Goal: Information Seeking & Learning: Learn about a topic

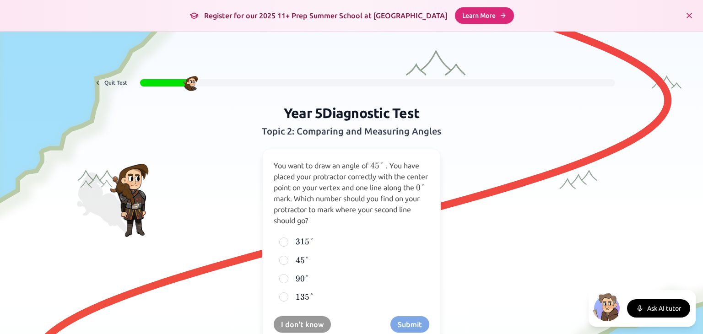
scroll to position [46, 0]
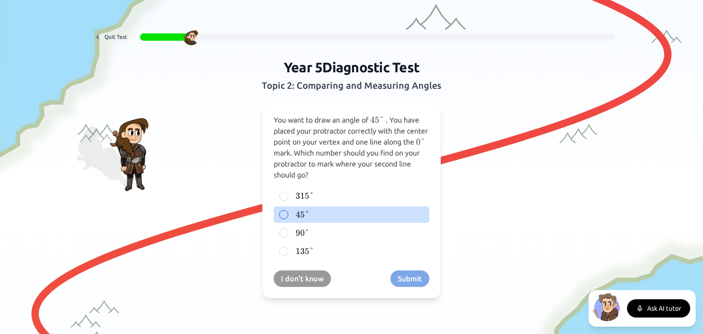
click at [281, 213] on div at bounding box center [283, 214] width 9 height 9
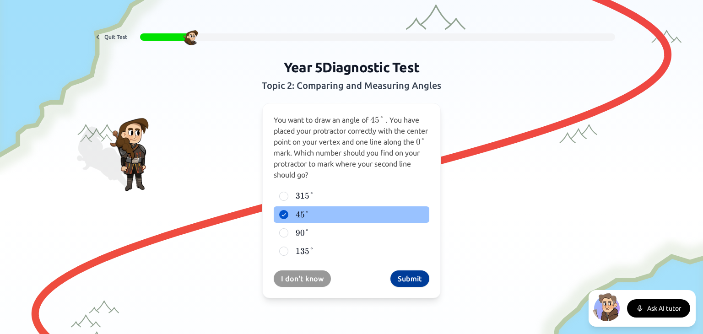
click at [408, 277] on button "Submit" at bounding box center [410, 279] width 39 height 16
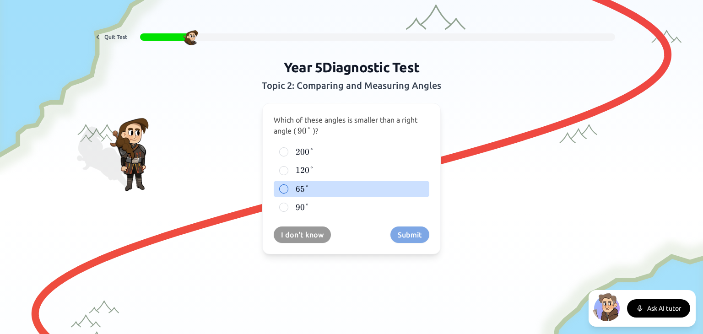
click at [280, 187] on div at bounding box center [283, 189] width 9 height 9
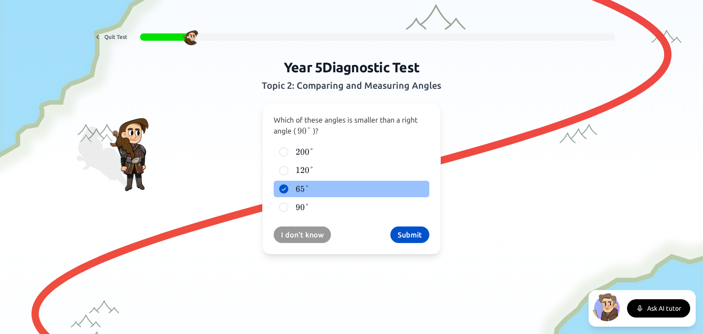
click at [405, 235] on button "Submit" at bounding box center [410, 235] width 39 height 16
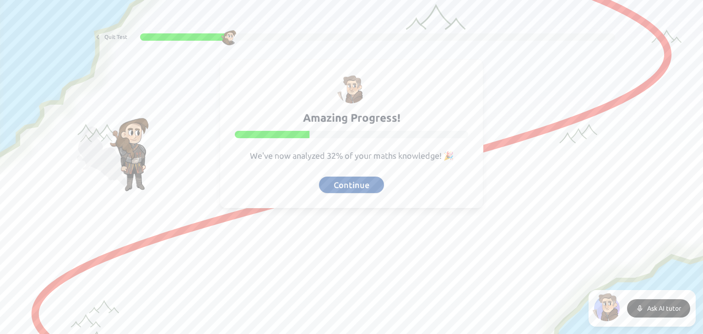
click at [349, 188] on button "Continue" at bounding box center [351, 185] width 65 height 16
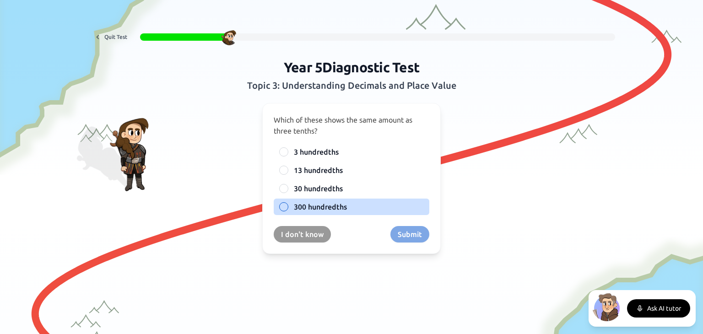
click at [346, 207] on label "300 hundredths" at bounding box center [359, 207] width 130 height 11
click at [288, 207] on button "300 hundredths" at bounding box center [283, 206] width 7 height 7
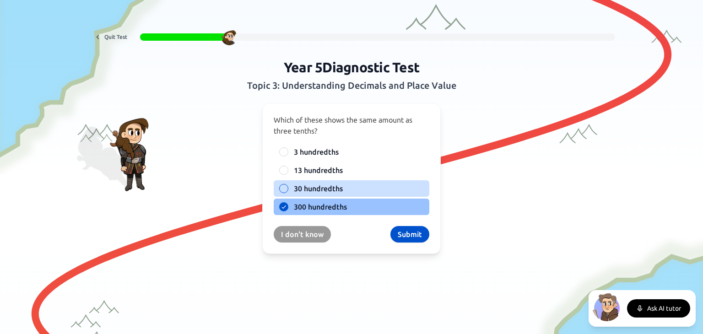
click at [317, 187] on span "30 hundredths" at bounding box center [318, 188] width 49 height 11
click at [288, 187] on button "30 hundredths" at bounding box center [283, 188] width 7 height 7
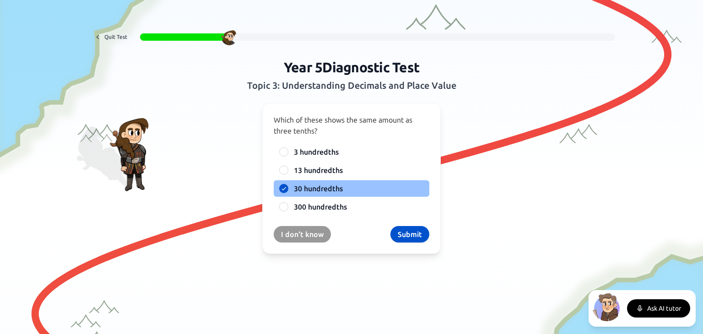
click at [349, 188] on label "30 hundredths" at bounding box center [359, 188] width 130 height 11
click at [288, 188] on button "30 hundredths" at bounding box center [283, 188] width 7 height 7
click at [402, 229] on button "Submit" at bounding box center [410, 234] width 39 height 16
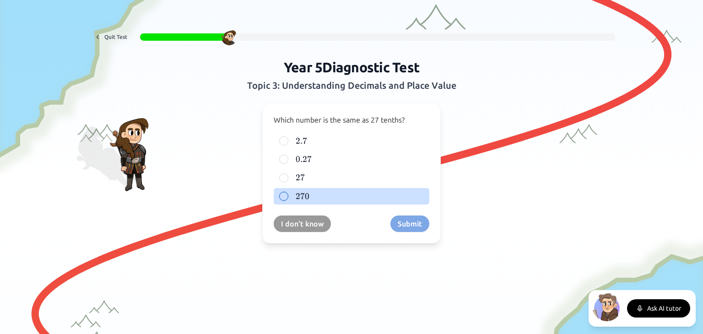
click at [297, 199] on span "270" at bounding box center [303, 196] width 14 height 10
click at [288, 199] on button "270 270 270" at bounding box center [283, 196] width 7 height 7
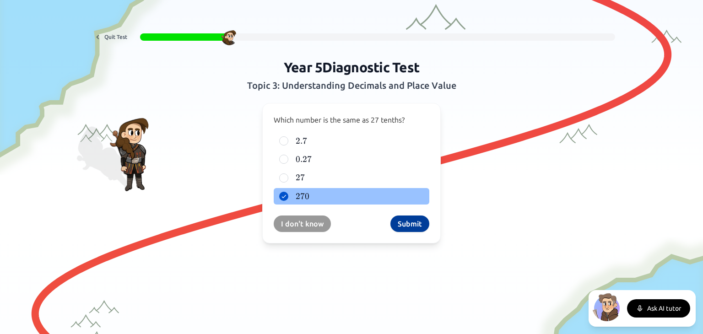
click at [406, 221] on button "Submit" at bounding box center [410, 224] width 39 height 16
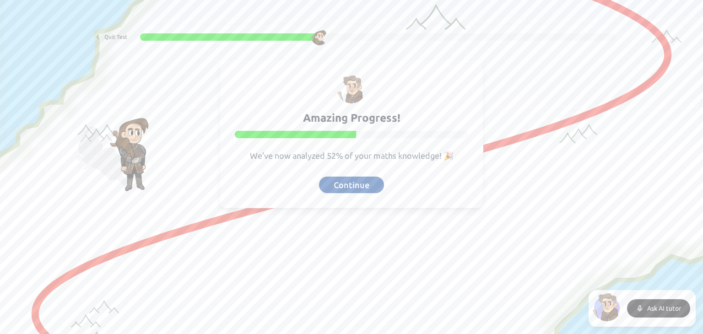
click at [360, 185] on button "Continue" at bounding box center [351, 185] width 65 height 16
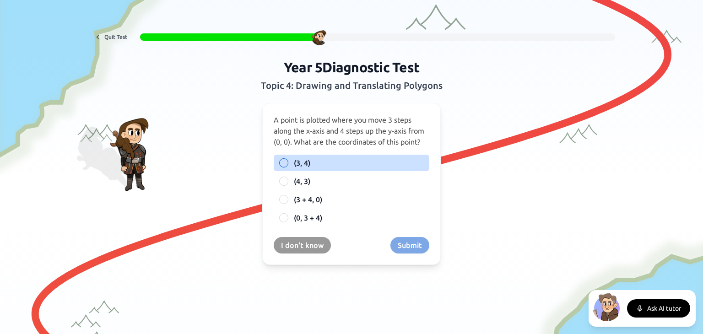
click at [296, 166] on span "(3, 4)" at bounding box center [302, 163] width 16 height 11
click at [288, 166] on button "(3, 4)" at bounding box center [283, 162] width 7 height 7
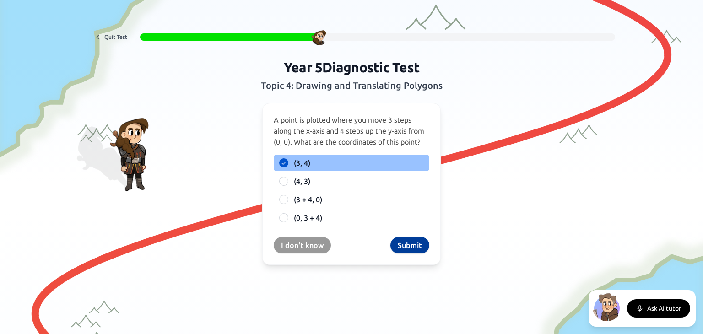
click at [404, 246] on button "Submit" at bounding box center [410, 245] width 39 height 16
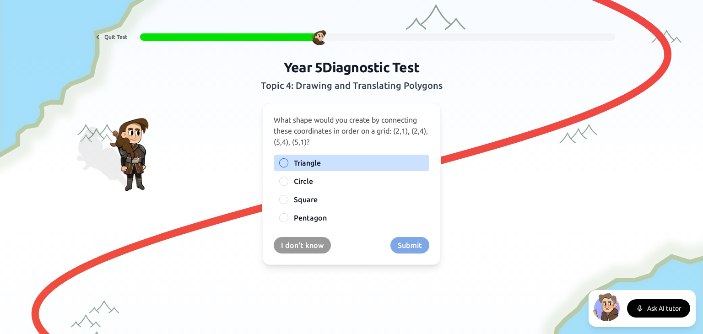
click at [303, 165] on span "Triangle" at bounding box center [307, 163] width 27 height 11
click at [288, 165] on button "Triangle" at bounding box center [283, 162] width 7 height 7
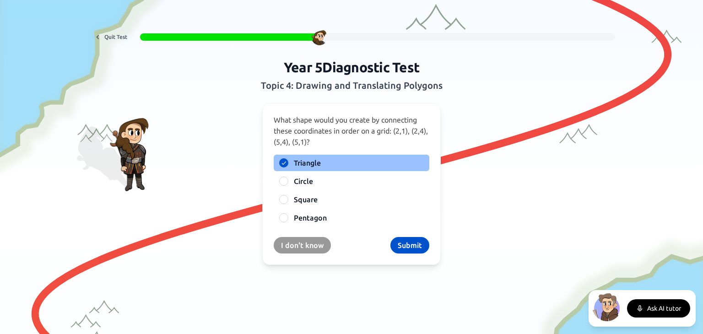
click at [405, 248] on button "Submit" at bounding box center [410, 245] width 39 height 16
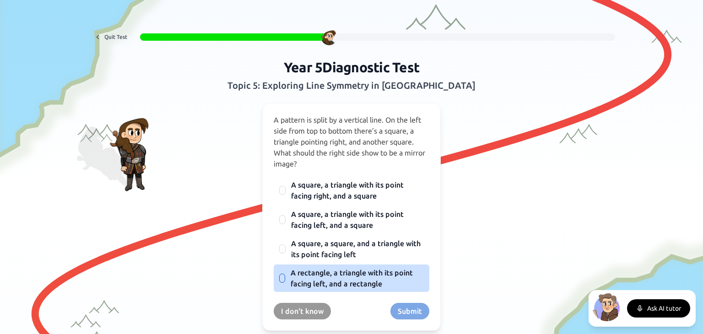
click at [364, 283] on span "A rectangle, a triangle with its point facing left, and a rectangle" at bounding box center [357, 278] width 133 height 22
click at [286, 282] on button "A rectangle, a triangle with its point facing left, and a rectangle" at bounding box center [282, 278] width 7 height 7
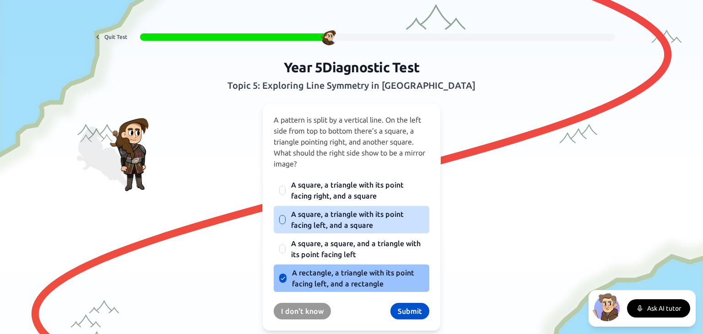
click at [352, 224] on span "A square, a triangle with its point facing left, and a square" at bounding box center [357, 220] width 133 height 22
click at [286, 223] on button "A square, a triangle with its point facing left, and a square" at bounding box center [282, 219] width 7 height 7
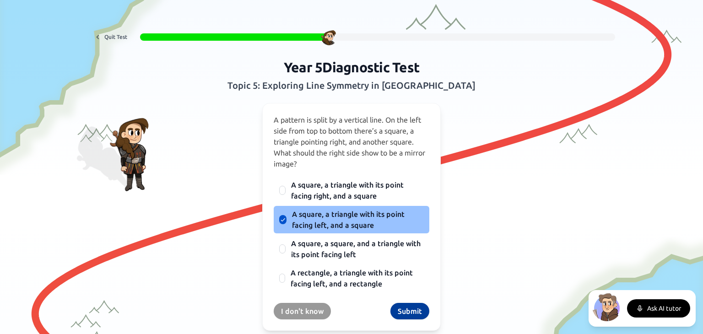
click at [406, 312] on button "Submit" at bounding box center [410, 311] width 39 height 16
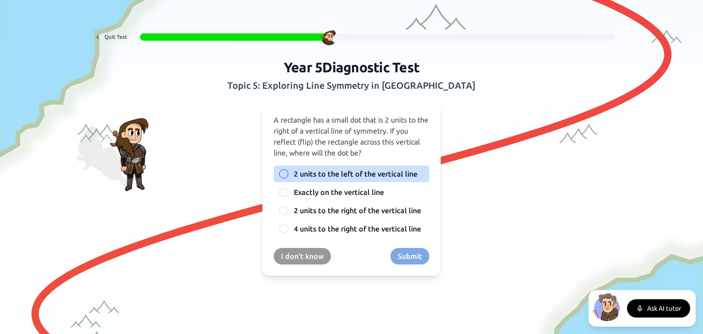
click at [383, 178] on span "2 units to the left of the vertical line" at bounding box center [356, 174] width 124 height 11
click at [288, 178] on button "2 units to the left of the vertical line" at bounding box center [283, 173] width 7 height 7
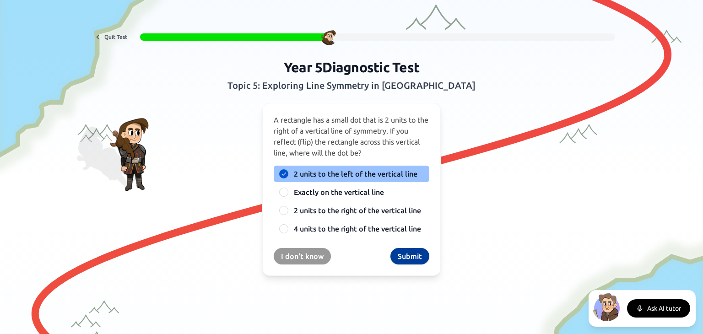
click at [407, 261] on button "Submit" at bounding box center [410, 256] width 39 height 16
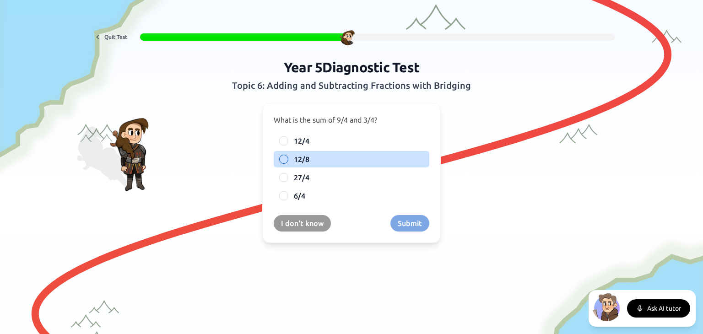
click at [286, 159] on div "12/8" at bounding box center [352, 159] width 156 height 16
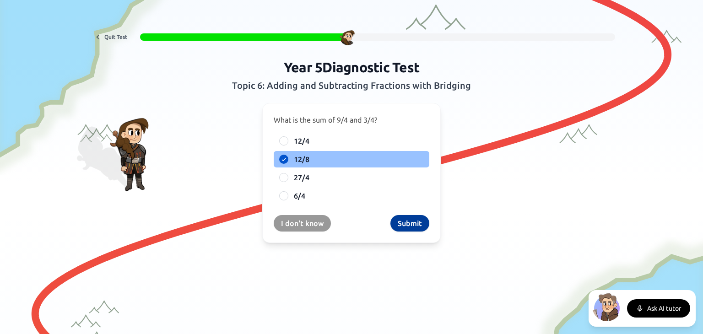
click at [401, 222] on button "Submit" at bounding box center [410, 223] width 39 height 16
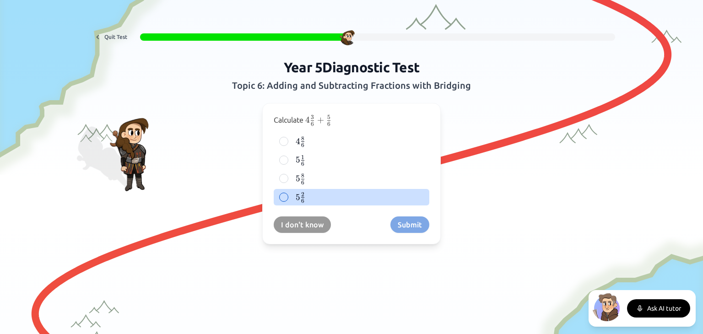
click at [296, 195] on span "5" at bounding box center [298, 197] width 5 height 10
click at [288, 195] on button "5 2 6 5\frac{2}{6} 5 6 2 ​" at bounding box center [283, 197] width 7 height 7
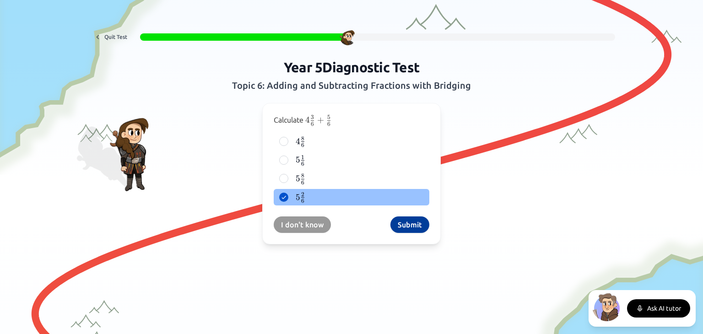
click at [400, 226] on button "Submit" at bounding box center [410, 225] width 39 height 16
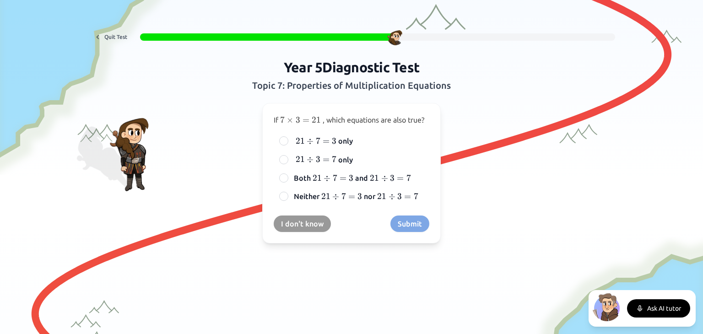
click at [398, 222] on div "I don't know Submit" at bounding box center [352, 224] width 156 height 16
click at [282, 177] on div at bounding box center [283, 178] width 9 height 9
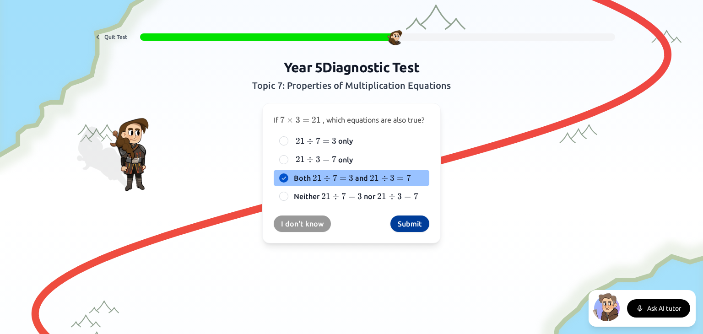
click at [404, 224] on button "Submit" at bounding box center [410, 224] width 39 height 16
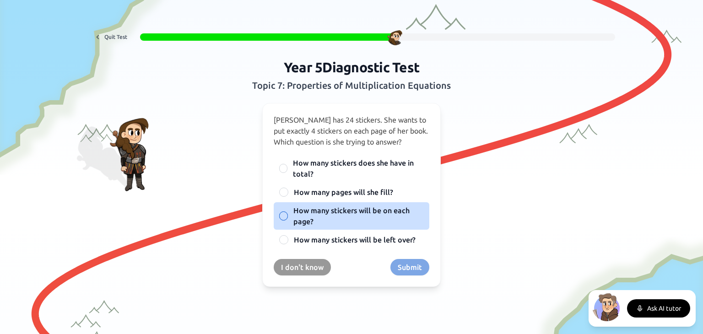
click at [358, 213] on span "How many stickers will be on each page?" at bounding box center [359, 216] width 131 height 22
click at [287, 213] on button "How many stickers will be on each page?" at bounding box center [283, 216] width 7 height 7
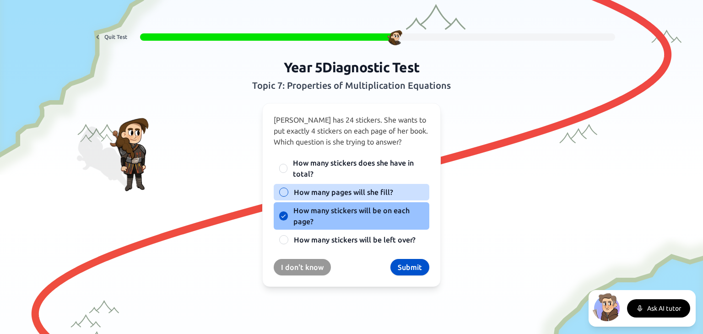
click at [357, 192] on span "How many pages will she fill?" at bounding box center [343, 192] width 99 height 11
click at [288, 192] on button "How many pages will she fill?" at bounding box center [283, 192] width 7 height 7
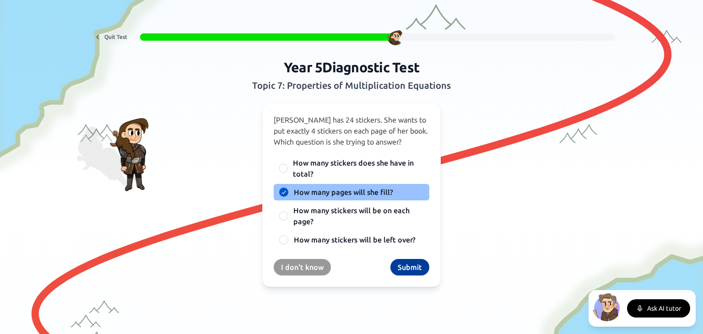
click at [410, 266] on button "Submit" at bounding box center [410, 267] width 39 height 16
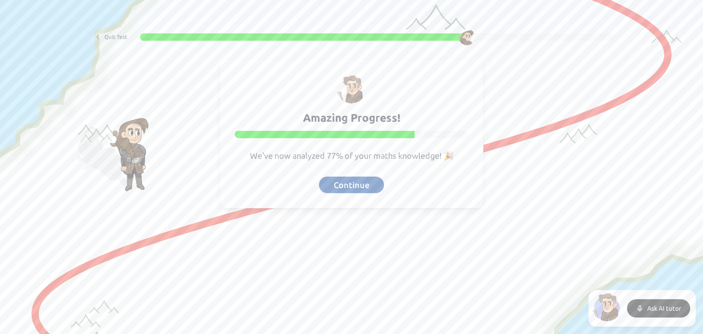
click at [372, 184] on button "Continue" at bounding box center [351, 185] width 65 height 16
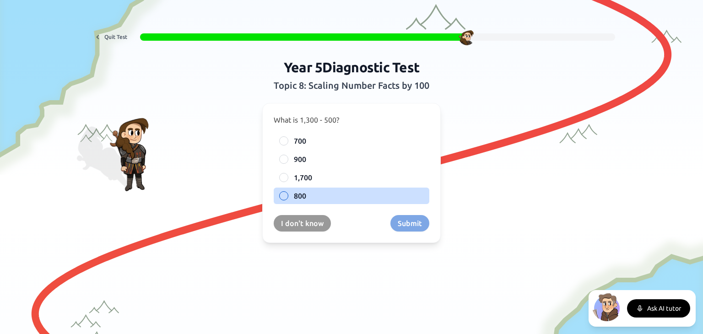
click at [319, 194] on label "800" at bounding box center [359, 196] width 130 height 11
click at [288, 194] on button "800" at bounding box center [283, 195] width 7 height 7
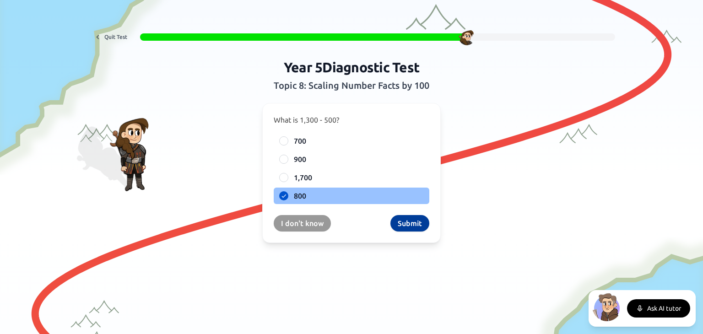
click at [418, 223] on button "Submit" at bounding box center [410, 223] width 39 height 16
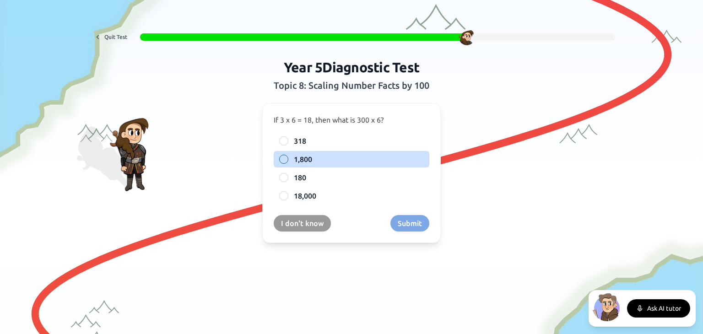
click at [305, 157] on span "1,800" at bounding box center [303, 159] width 18 height 11
click at [288, 157] on button "1,800" at bounding box center [283, 159] width 7 height 7
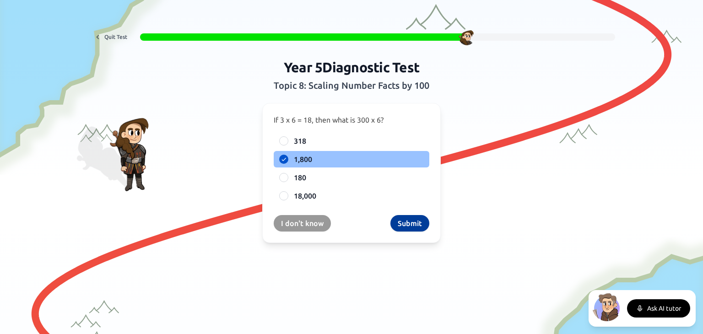
click at [418, 226] on button "Submit" at bounding box center [410, 223] width 39 height 16
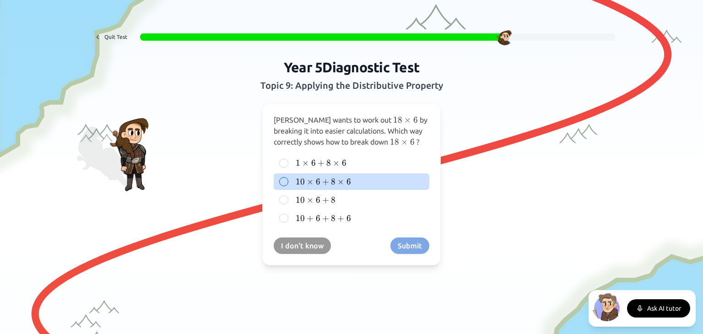
click at [341, 182] on span "8 ×" at bounding box center [339, 182] width 16 height 11
click at [288, 182] on button "10 × 6 + 8 × 6 10 \times 6 + 8 \times 6 10 × 6 + 8 × 6" at bounding box center [283, 181] width 7 height 7
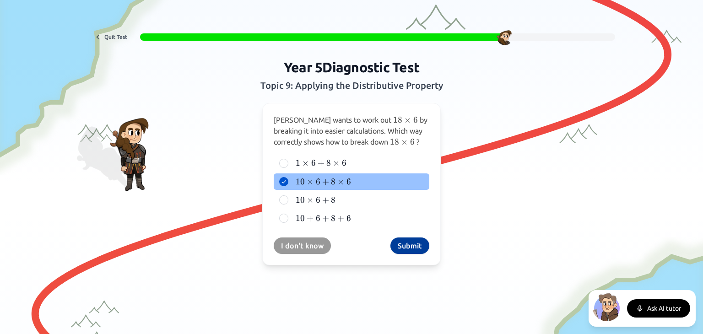
click at [401, 244] on button "Submit" at bounding box center [410, 246] width 39 height 16
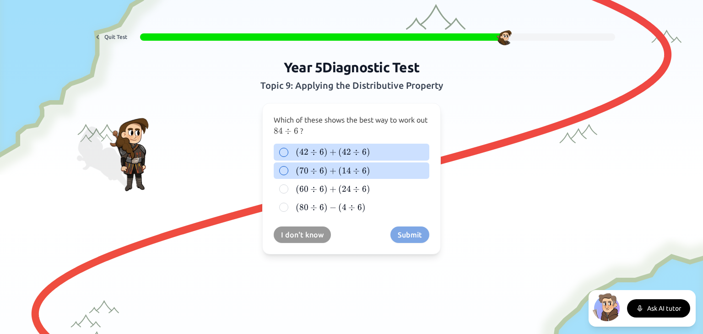
click at [342, 153] on span "42" at bounding box center [346, 152] width 9 height 10
click at [288, 153] on button "( 42 ÷ 6 ) + ( 42 ÷ 6 ) (42 \div 6) + (42 \div 6) ( 42 ÷ 6 ) + ( 42 ÷ 6 )" at bounding box center [283, 152] width 7 height 7
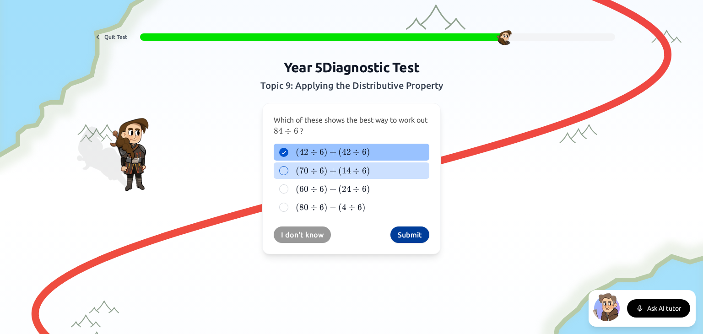
click at [404, 234] on button "Submit" at bounding box center [410, 235] width 39 height 16
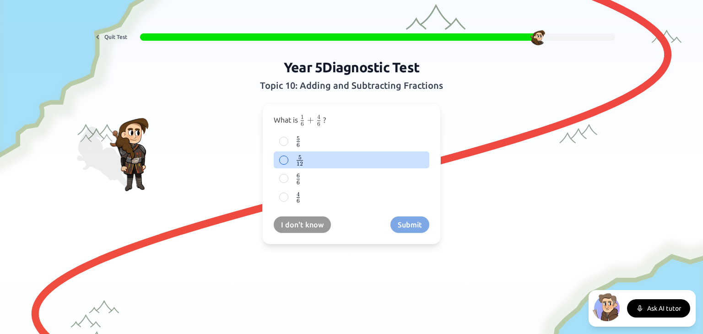
click at [313, 160] on label "5 12 \frac{5}{12} 12 5 ​" at bounding box center [359, 159] width 130 height 11
click at [288, 160] on button "5 12 \frac{5}{12} 12 5 ​" at bounding box center [283, 160] width 7 height 7
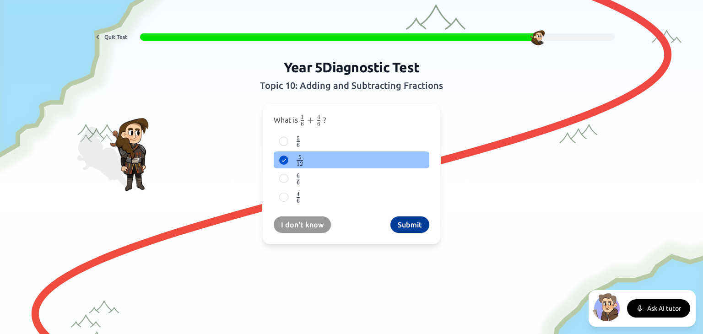
click at [409, 220] on button "Submit" at bounding box center [410, 225] width 39 height 16
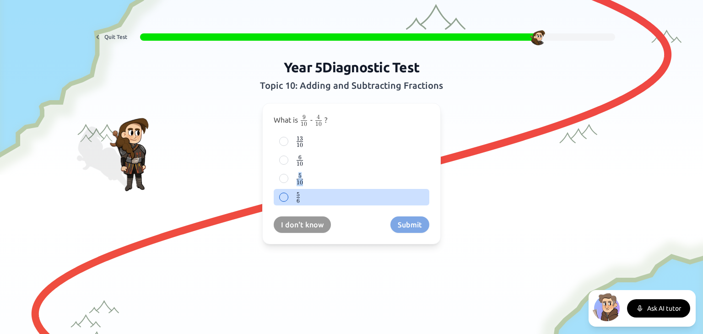
click at [293, 175] on div "13 10 {13 \over 10} 10 13 ​ 6 10 {6 \over 10} 10 6 ​ 5 10 {5 \over 10} 10 5 ​ 5…" at bounding box center [352, 169] width 156 height 73
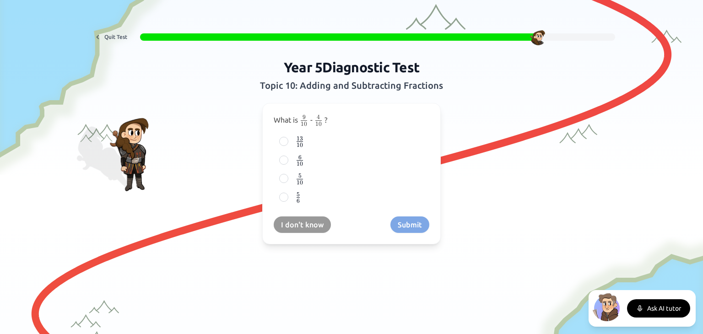
click at [410, 224] on div "I don't know Submit" at bounding box center [352, 225] width 156 height 16
click at [284, 181] on div "5 10 {5 \over 10} 10 5 ​" at bounding box center [352, 178] width 156 height 17
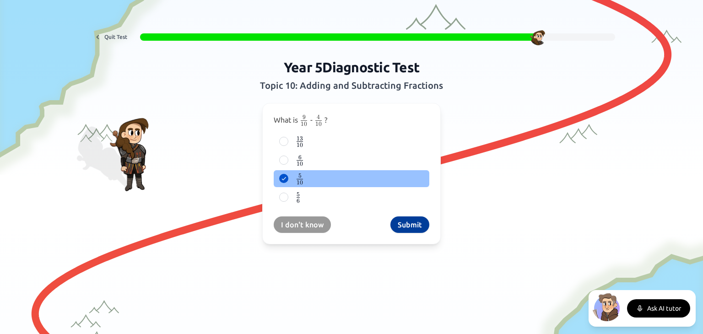
click at [421, 223] on button "Submit" at bounding box center [410, 225] width 39 height 16
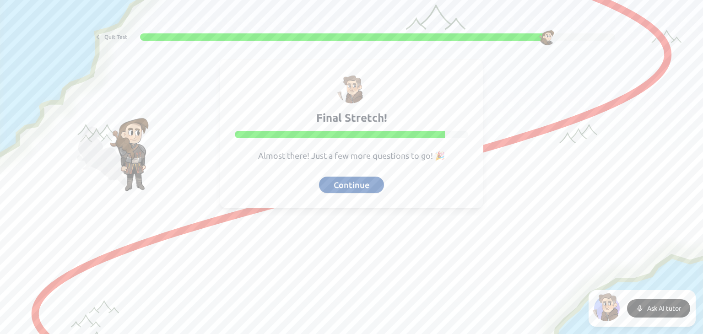
click at [369, 189] on button "Continue" at bounding box center [351, 185] width 65 height 16
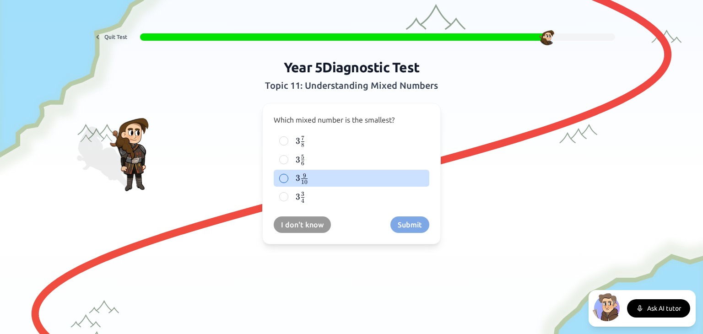
click at [311, 178] on label "3 9 10 3\frac{9}{10} 3 10 9 ​" at bounding box center [359, 178] width 130 height 11
click at [288, 178] on button "3 9 10 3\frac{9}{10} 3 10 9 ​" at bounding box center [283, 178] width 7 height 7
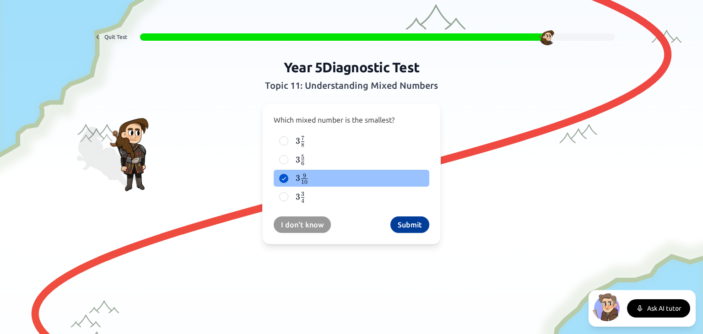
click at [406, 219] on button "Submit" at bounding box center [410, 225] width 39 height 16
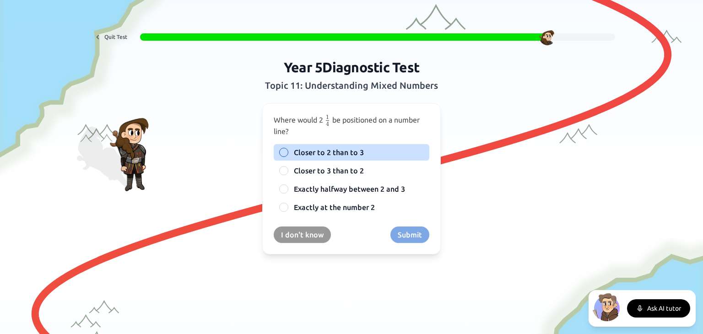
click at [346, 153] on span "Closer to 2 than to 3" at bounding box center [329, 152] width 70 height 11
click at [288, 153] on button "Closer to 2 than to 3" at bounding box center [283, 152] width 7 height 7
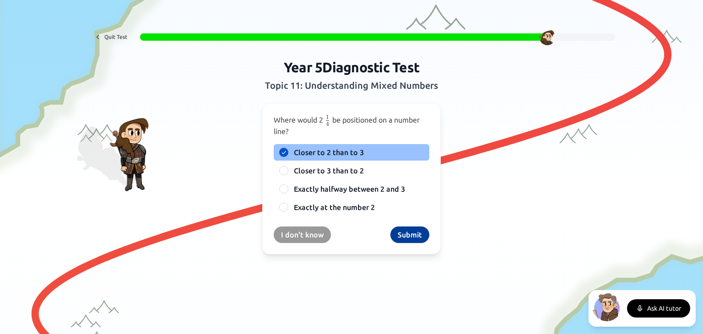
click at [398, 231] on button "Submit" at bounding box center [410, 235] width 39 height 16
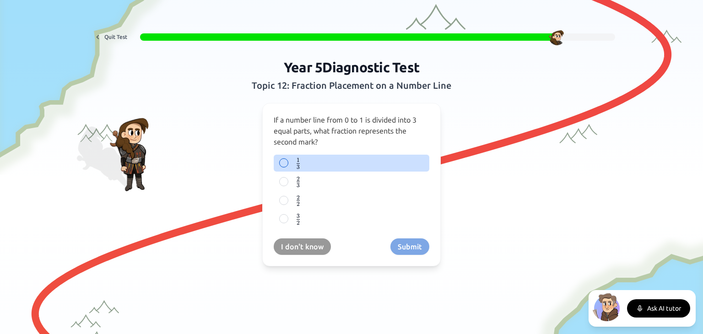
click at [300, 163] on span "​" at bounding box center [300, 161] width 1 height 7
click at [288, 163] on button "1 3 \frac{1}{3} 3 1 ​" at bounding box center [283, 162] width 7 height 7
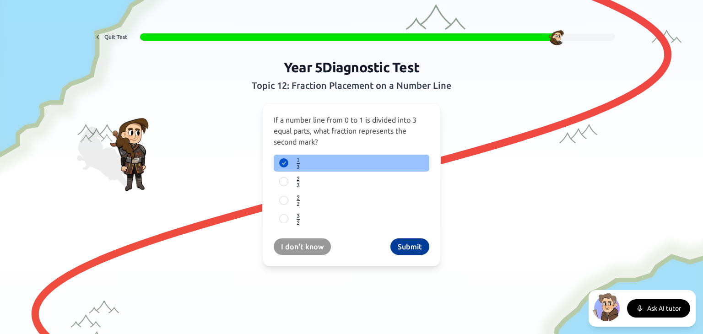
click at [418, 246] on button "Submit" at bounding box center [410, 247] width 39 height 16
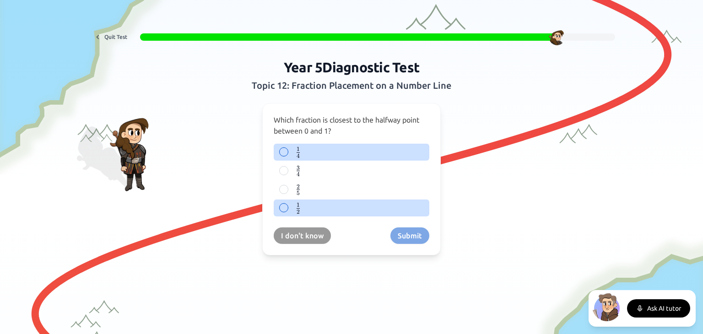
click at [297, 206] on span "1" at bounding box center [298, 205] width 3 height 7
click at [288, 206] on button "1 2 \frac{1}{2} 2 1 ​" at bounding box center [283, 207] width 7 height 7
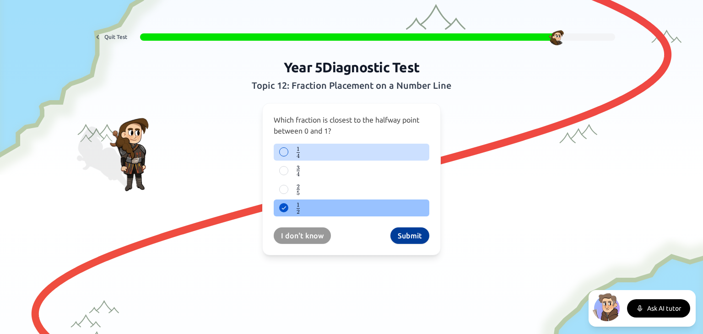
click at [402, 233] on button "Submit" at bounding box center [410, 236] width 39 height 16
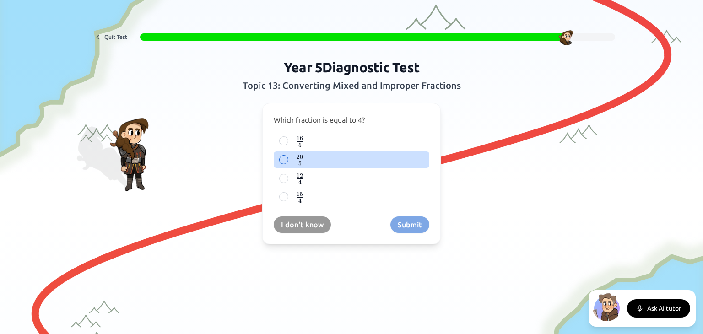
click at [294, 158] on label "20 5 {20 \over 5} 5 20 ​" at bounding box center [359, 159] width 130 height 11
click at [288, 158] on button "20 5 {20 \over 5} 5 20 ​" at bounding box center [283, 159] width 7 height 7
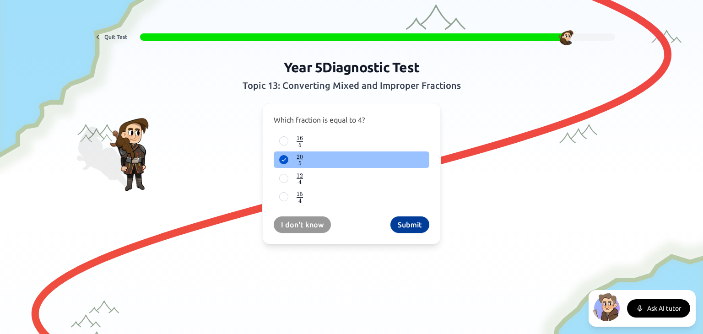
click at [407, 225] on button "Submit" at bounding box center [410, 225] width 39 height 16
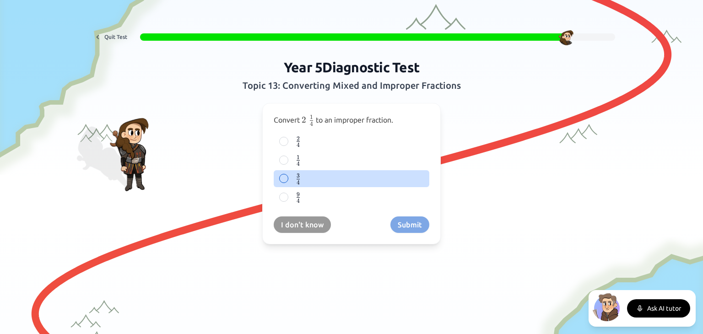
click at [297, 176] on span "3" at bounding box center [298, 175] width 3 height 7
click at [288, 176] on button "3 4 {3 \over 4} 4 3 ​" at bounding box center [283, 178] width 7 height 7
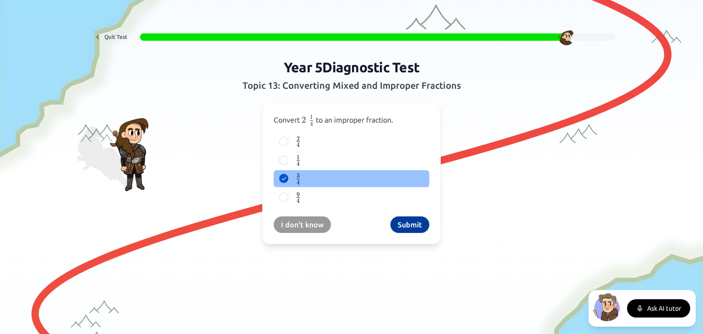
click at [401, 226] on button "Submit" at bounding box center [410, 225] width 39 height 16
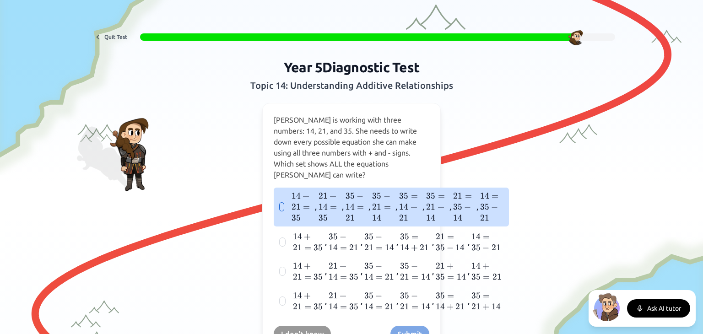
click at [376, 202] on span "21" at bounding box center [376, 207] width 9 height 10
click at [285, 203] on button "14 + 21 = 35 14 + 21 = 35 14 + 21 = 35 , 21 + 14 = 35 21 + 14 = 35 21 + 14 = 35…" at bounding box center [281, 206] width 7 height 7
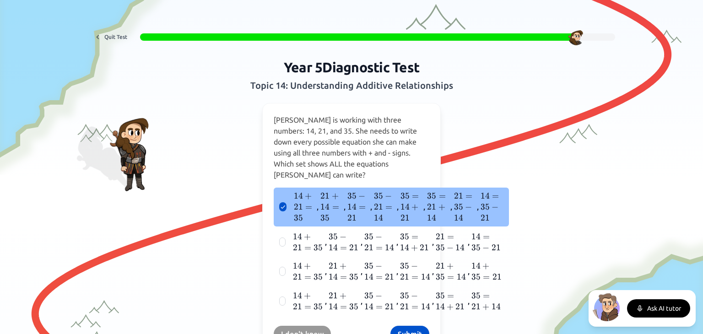
click at [415, 326] on button "Submit" at bounding box center [410, 334] width 39 height 16
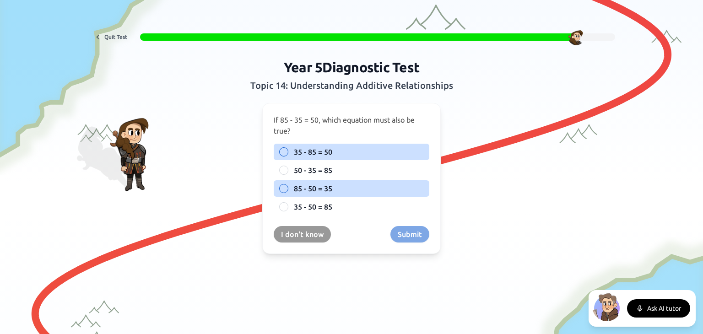
click at [311, 187] on span "85 - 50 = 35" at bounding box center [313, 188] width 38 height 11
click at [288, 187] on button "85 - 50 = 35" at bounding box center [283, 188] width 7 height 7
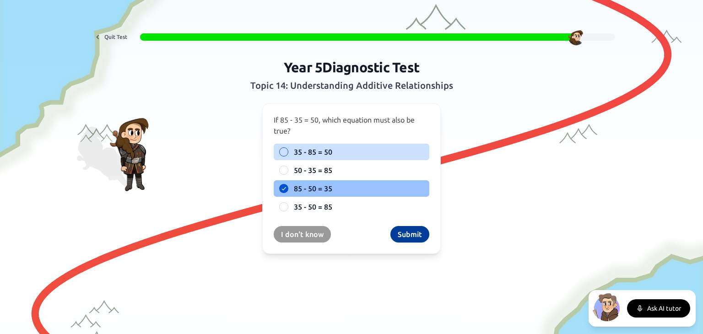
click at [407, 233] on button "Submit" at bounding box center [410, 234] width 39 height 16
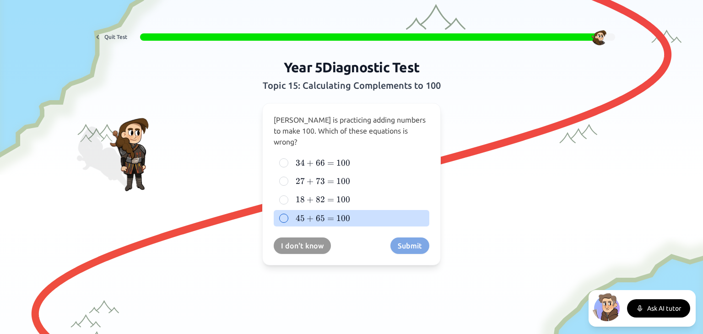
click at [296, 213] on span "45" at bounding box center [300, 218] width 9 height 10
click at [288, 215] on button "45 + 65 = 100 45 + 65 = 100 45 + 65 = 100" at bounding box center [283, 218] width 7 height 7
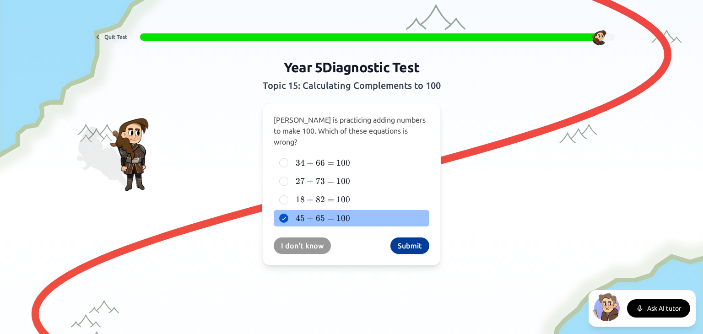
click at [406, 238] on button "Submit" at bounding box center [410, 246] width 39 height 16
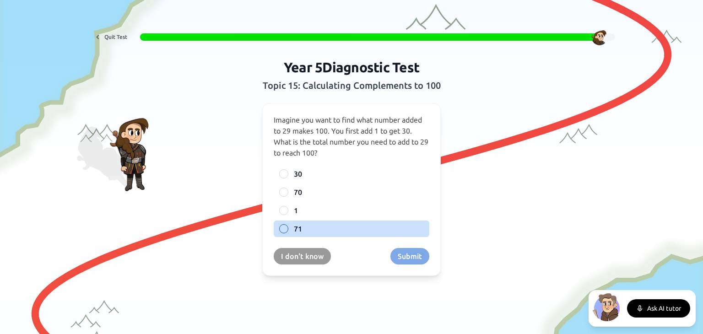
click at [308, 227] on label "71" at bounding box center [359, 228] width 130 height 11
click at [288, 227] on button "71" at bounding box center [283, 228] width 7 height 7
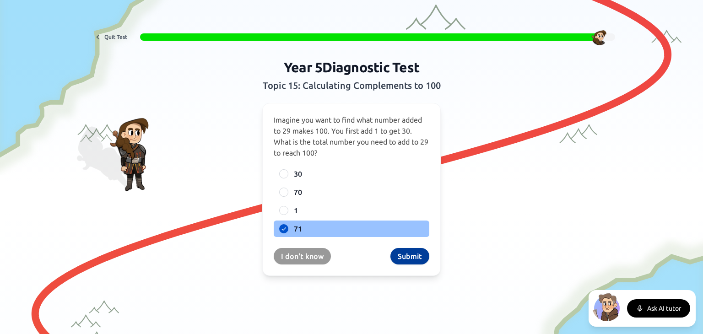
click at [402, 257] on button "Submit" at bounding box center [410, 256] width 39 height 16
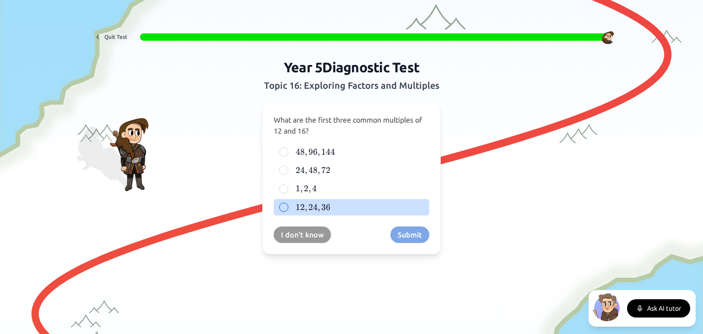
click at [309, 206] on span "24" at bounding box center [313, 207] width 9 height 10
click at [288, 206] on button "12 , 24 , 36 12, 24, 36 12 , 24 , 36" at bounding box center [283, 207] width 7 height 7
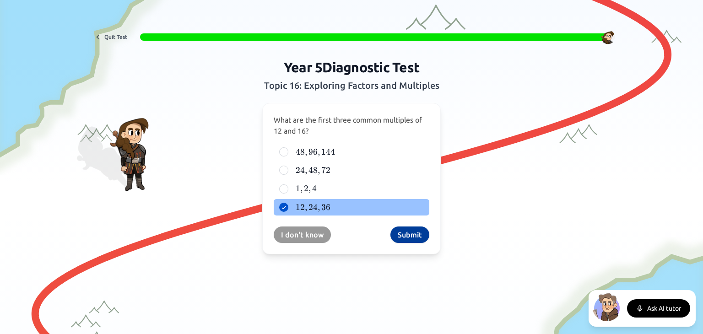
click at [401, 233] on button "Submit" at bounding box center [410, 235] width 39 height 16
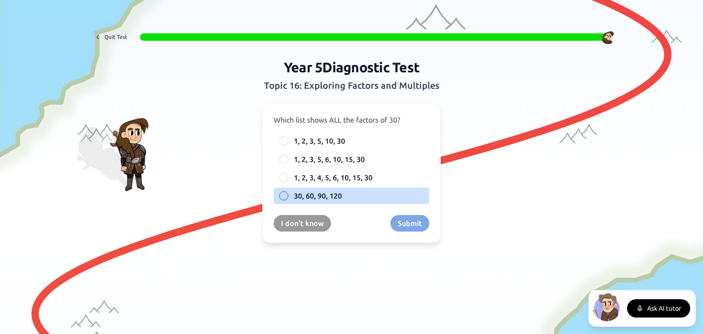
click at [319, 197] on span "30, 60, 90, 120" at bounding box center [318, 196] width 48 height 11
click at [288, 197] on button "30, 60, 90, 120" at bounding box center [283, 195] width 7 height 7
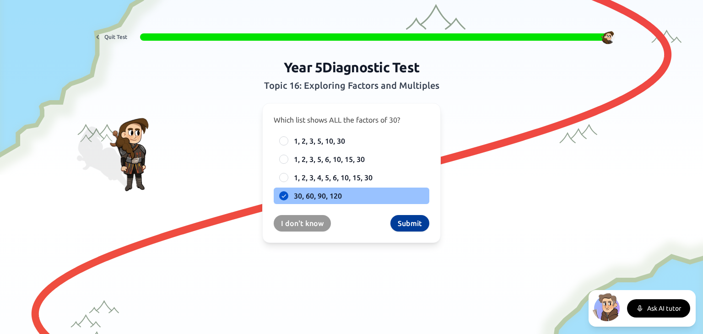
click at [415, 226] on button "Submit" at bounding box center [410, 223] width 39 height 16
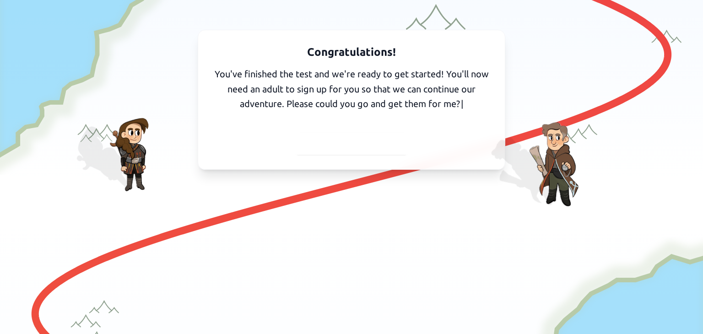
drag, startPoint x: 382, startPoint y: 148, endPoint x: 386, endPoint y: 143, distance: 5.6
click at [386, 143] on span "I've got them with me" at bounding box center [352, 143] width 86 height 13
